Goal: Obtain resource: Download file/media

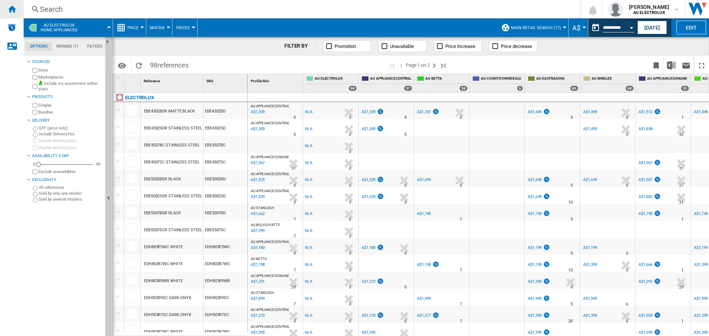
click at [16, 7] on ng-md-icon "Home" at bounding box center [11, 8] width 9 height 9
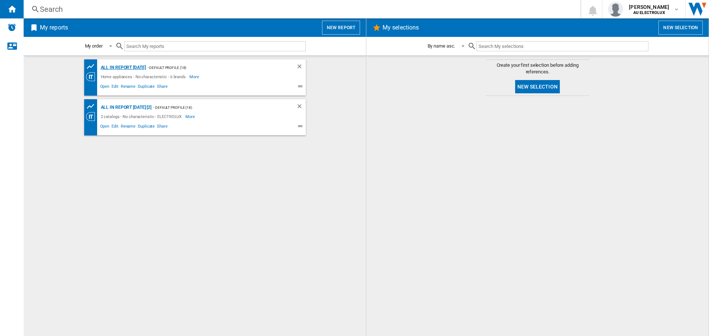
click at [120, 69] on div "All in report [DATE]" at bounding box center [122, 67] width 47 height 9
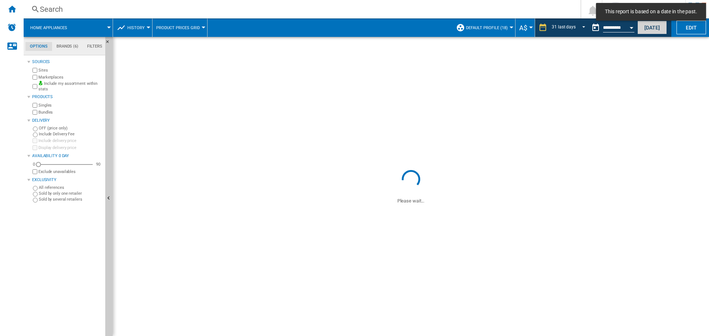
click at [647, 27] on button "[DATE]" at bounding box center [652, 28] width 30 height 14
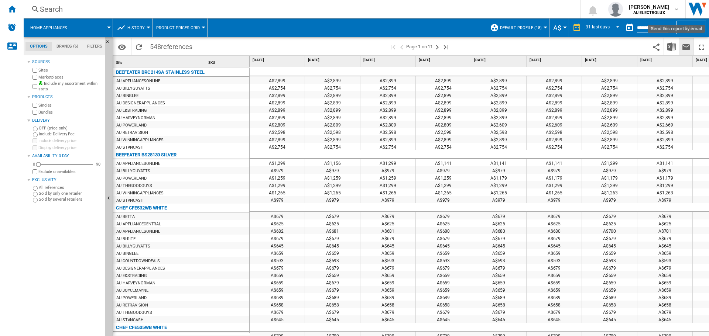
click at [682, 46] on ng-md-icon "Send this report by email" at bounding box center [685, 47] width 9 height 9
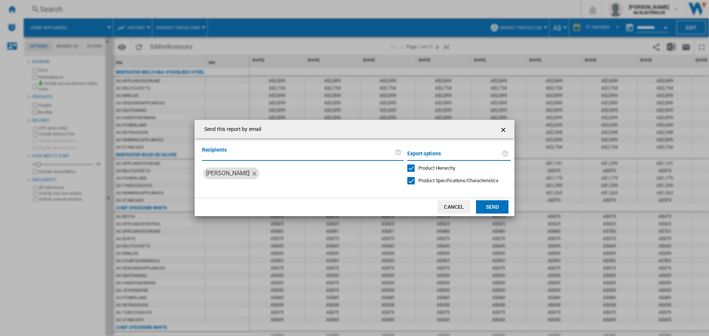
click at [410, 168] on div "Product Hierarchy" at bounding box center [410, 168] width 7 height 7
click at [409, 179] on div at bounding box center [410, 180] width 7 height 7
click at [487, 207] on button "Send" at bounding box center [492, 206] width 32 height 13
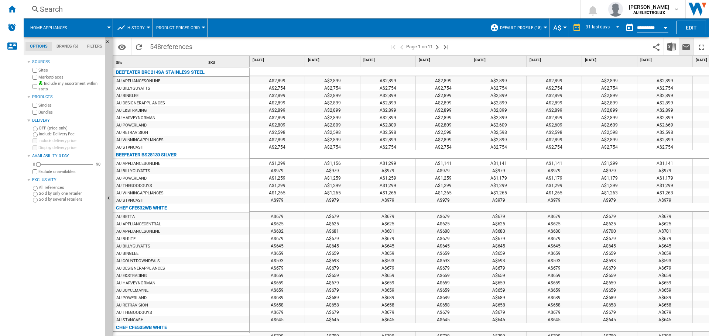
click at [686, 43] on ng-md-icon "Send this report by email" at bounding box center [685, 47] width 9 height 9
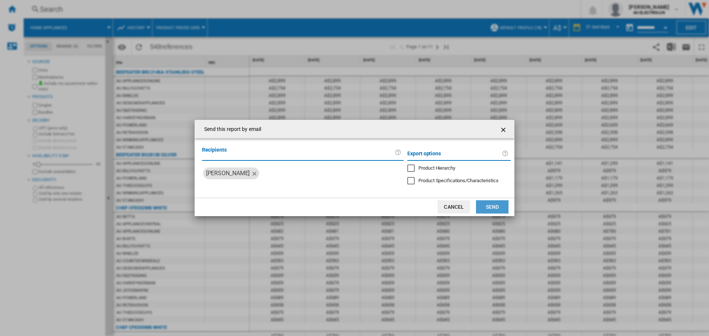
click at [493, 204] on button "Send" at bounding box center [492, 206] width 32 height 13
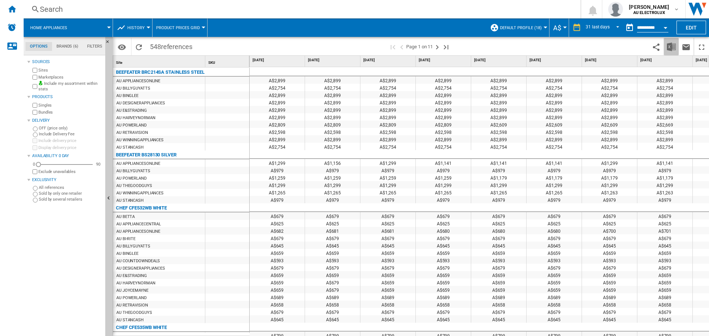
click at [670, 47] on img "Download in Excel" at bounding box center [671, 46] width 9 height 9
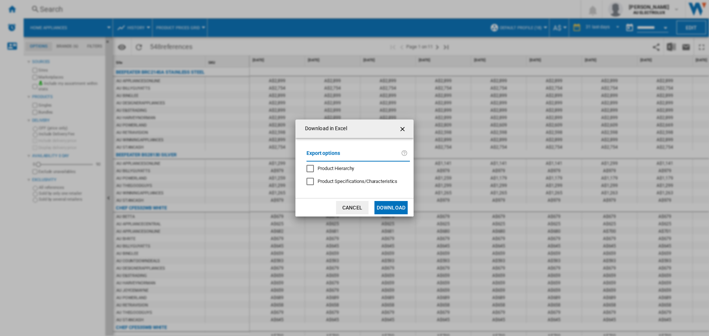
click at [394, 205] on button "Download" at bounding box center [390, 207] width 33 height 13
